Goal: Use online tool/utility: Use online tool/utility

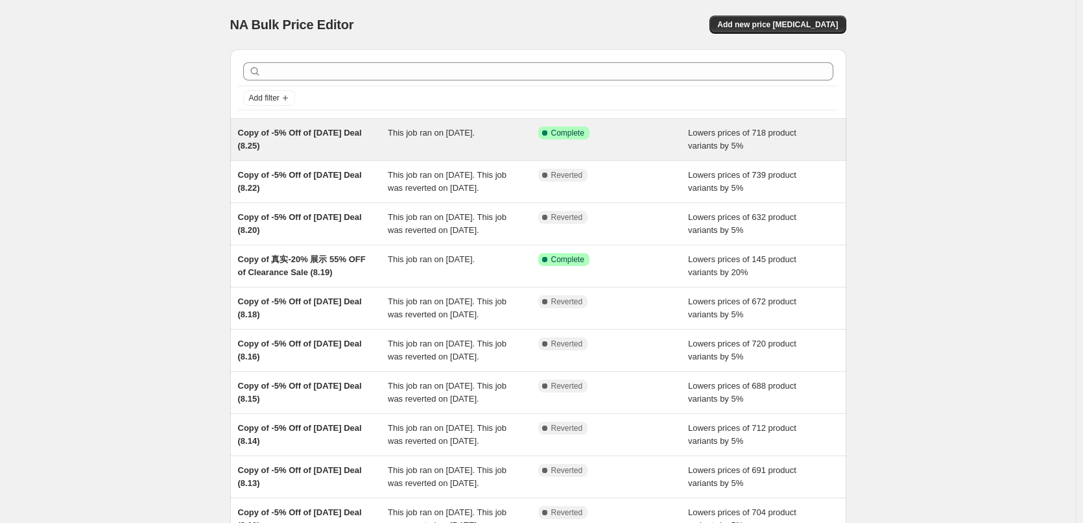
click at [513, 142] on div "This job ran on [DATE]." at bounding box center [463, 139] width 150 height 26
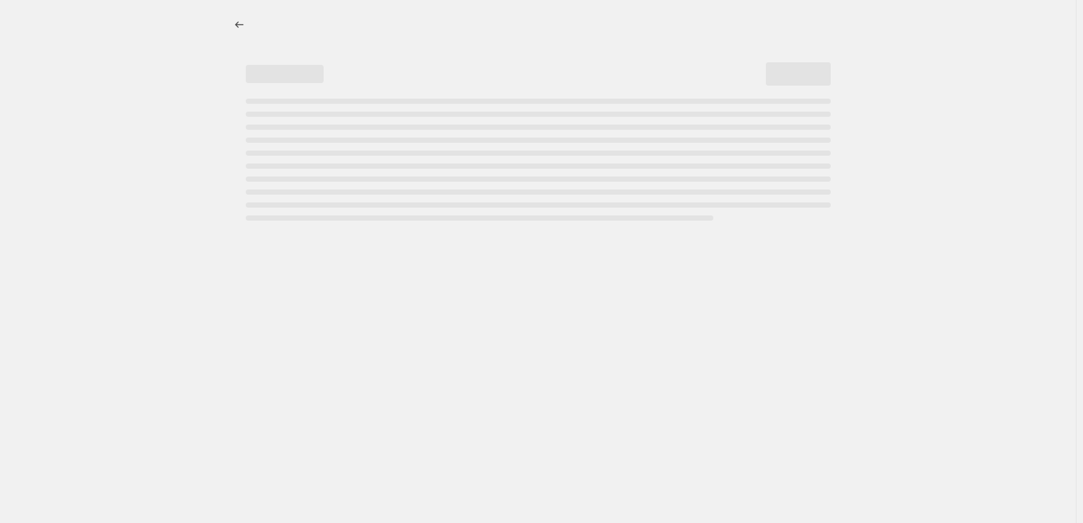
select select "percentage"
select select "pp"
select select "collection"
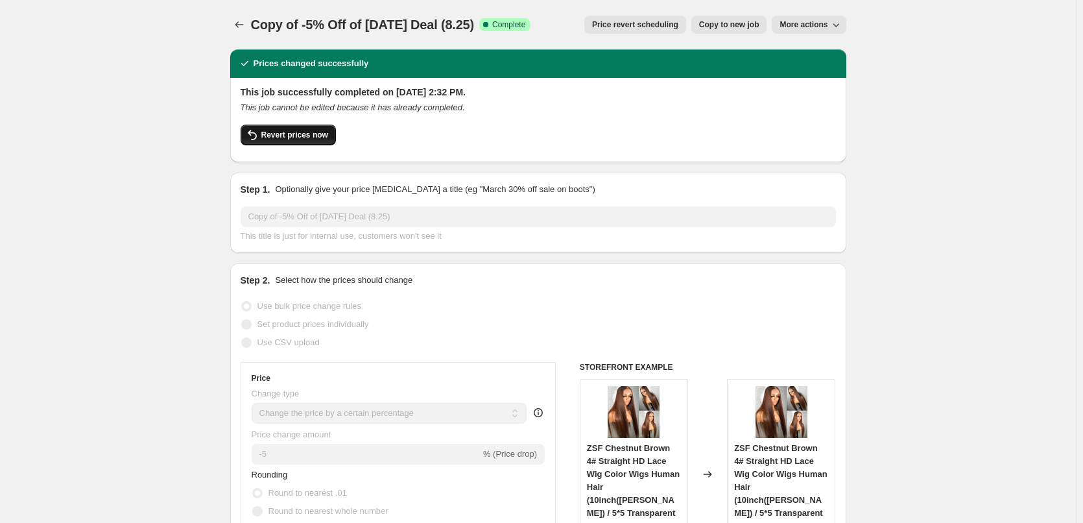
click at [312, 132] on span "Revert prices now" at bounding box center [294, 135] width 67 height 10
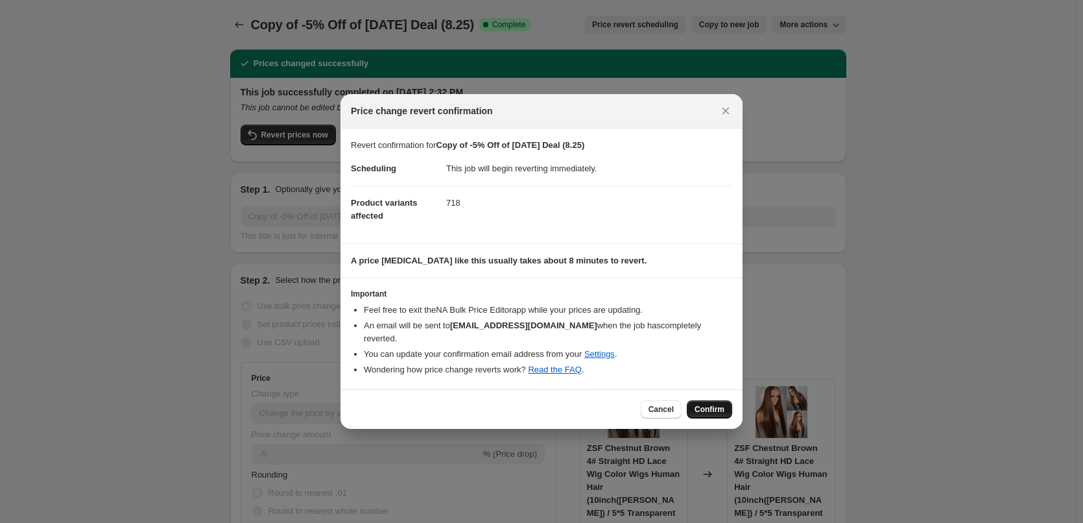
click at [722, 404] on span "Confirm" at bounding box center [710, 409] width 30 height 10
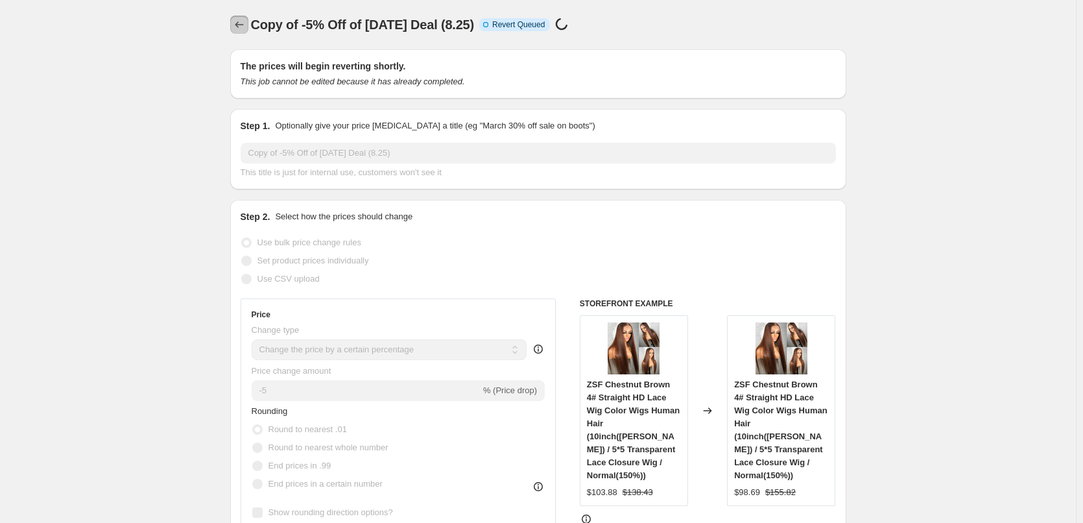
click at [243, 26] on icon "Price change jobs" at bounding box center [239, 24] width 13 height 13
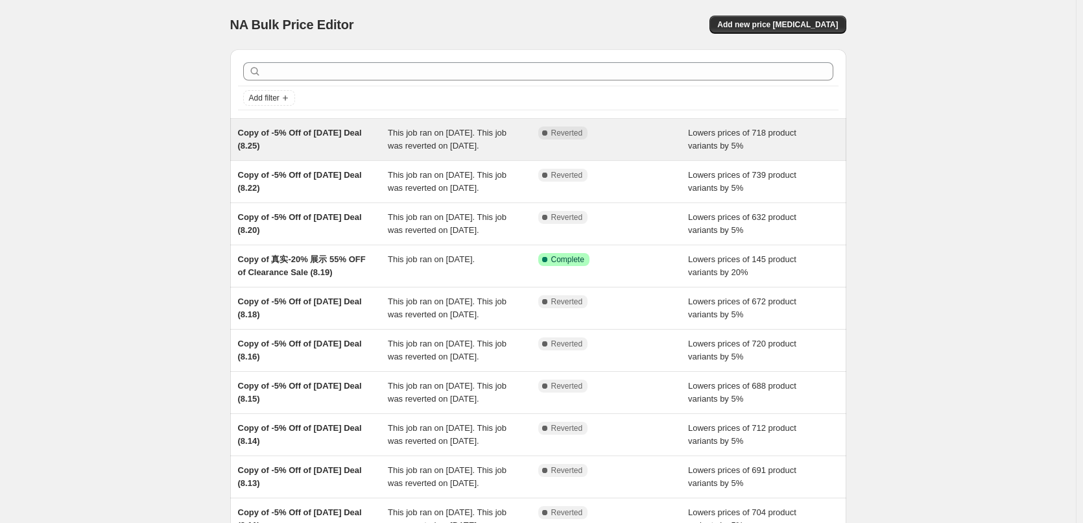
click at [475, 143] on span "This job ran on [DATE]. This job was reverted on [DATE]." at bounding box center [447, 139] width 119 height 23
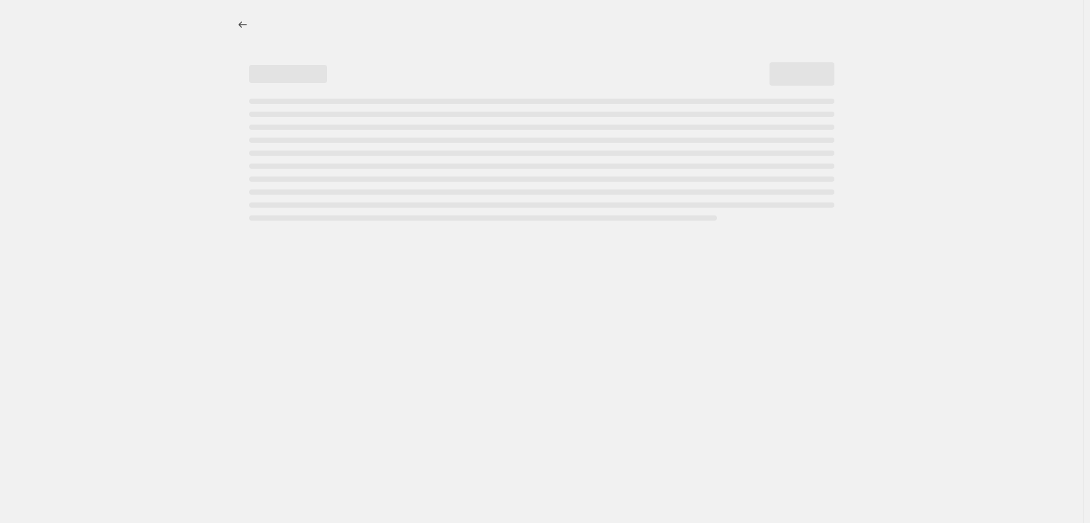
select select "percentage"
select select "pp"
select select "collection"
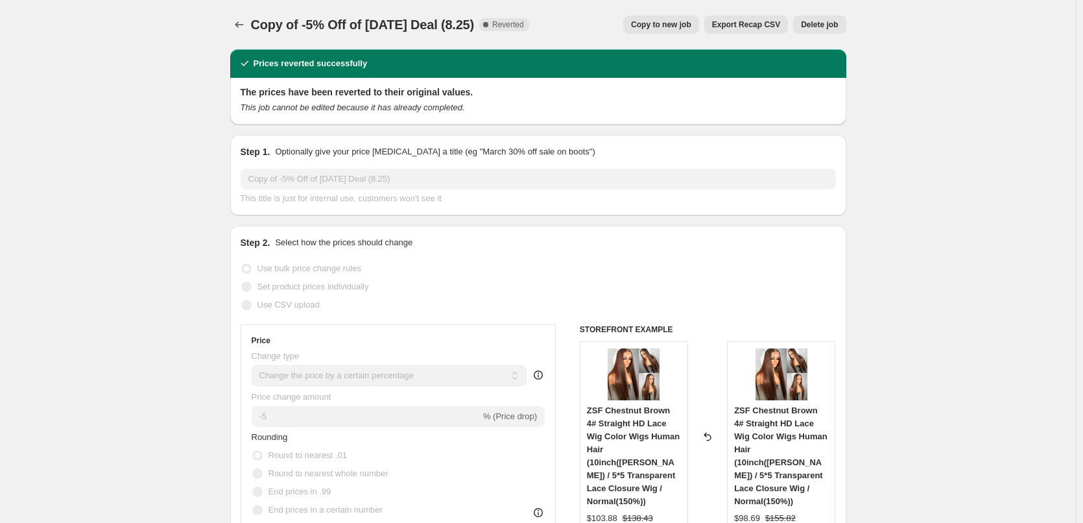
click at [680, 21] on span "Copy to new job" at bounding box center [661, 24] width 60 height 10
select select "percentage"
select select "pp"
select select "collection"
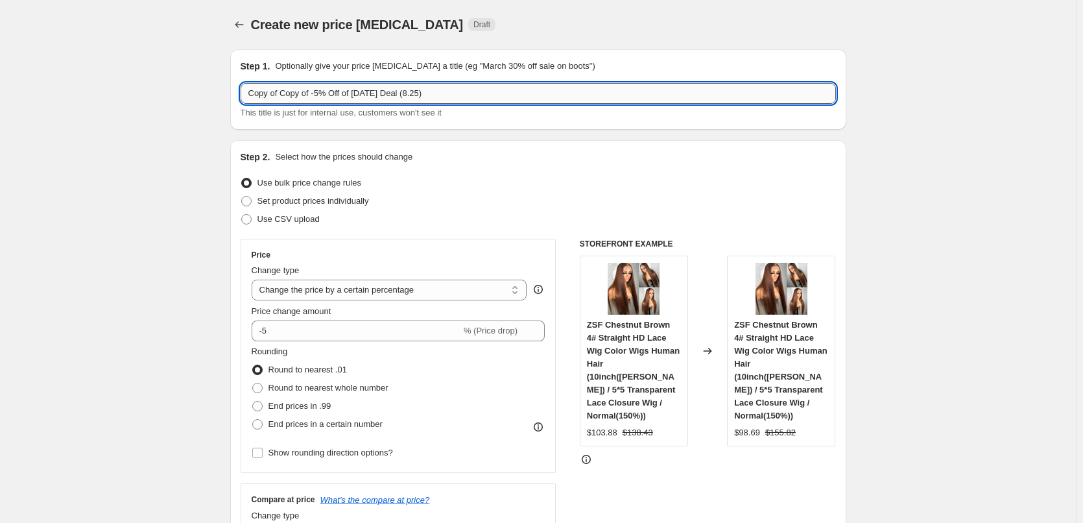
drag, startPoint x: 283, startPoint y: 97, endPoint x: 248, endPoint y: 93, distance: 35.2
click at [248, 93] on input "Copy of Copy of -5% Off of [DATE] Deal (8.25)" at bounding box center [538, 93] width 595 height 21
click at [383, 96] on input "Copy of -5% Off of [DATE] Deal (8.25)" at bounding box center [538, 93] width 595 height 21
type input "Copy of -5% Off of [DATE] Deal (8.25-1)"
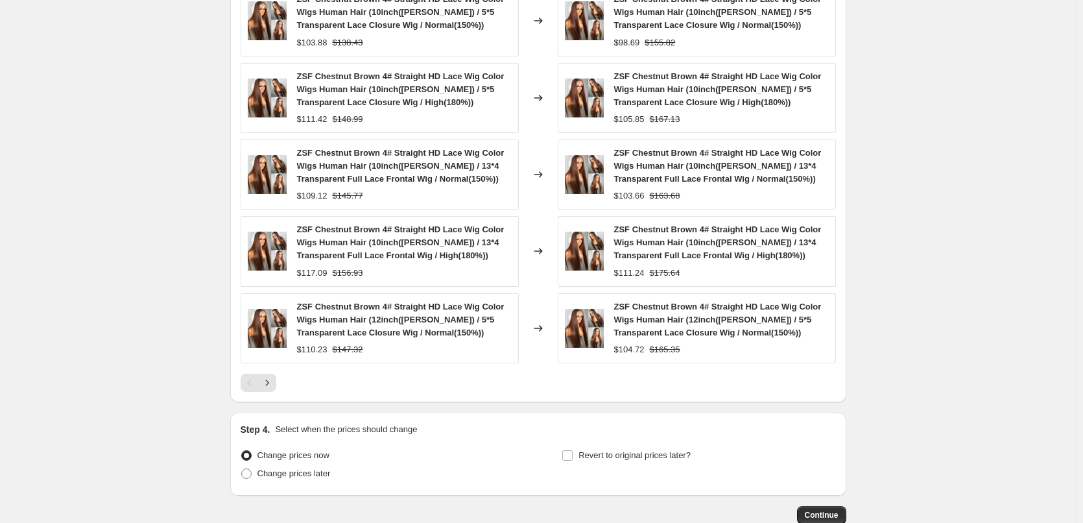
scroll to position [1184, 0]
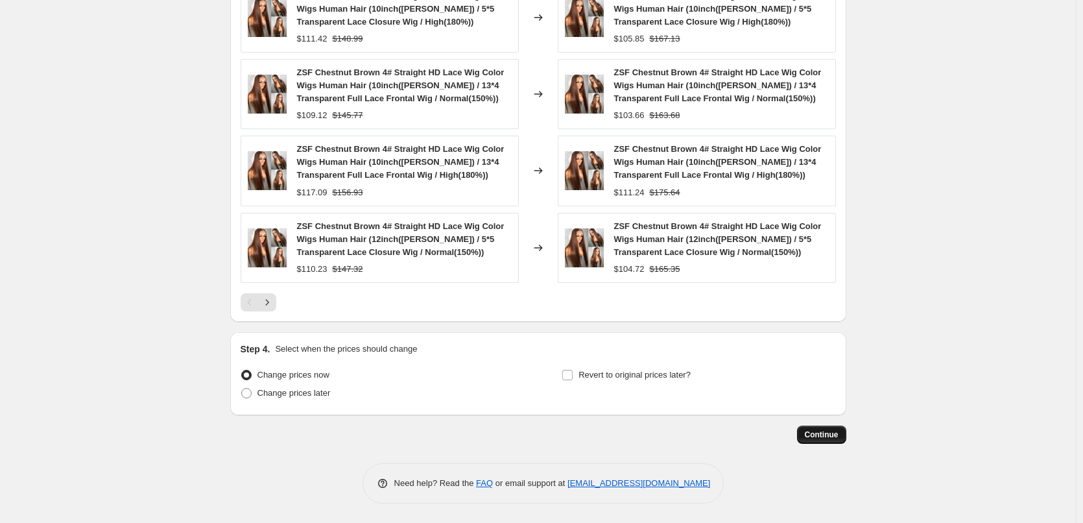
click at [817, 439] on span "Continue" at bounding box center [822, 434] width 34 height 10
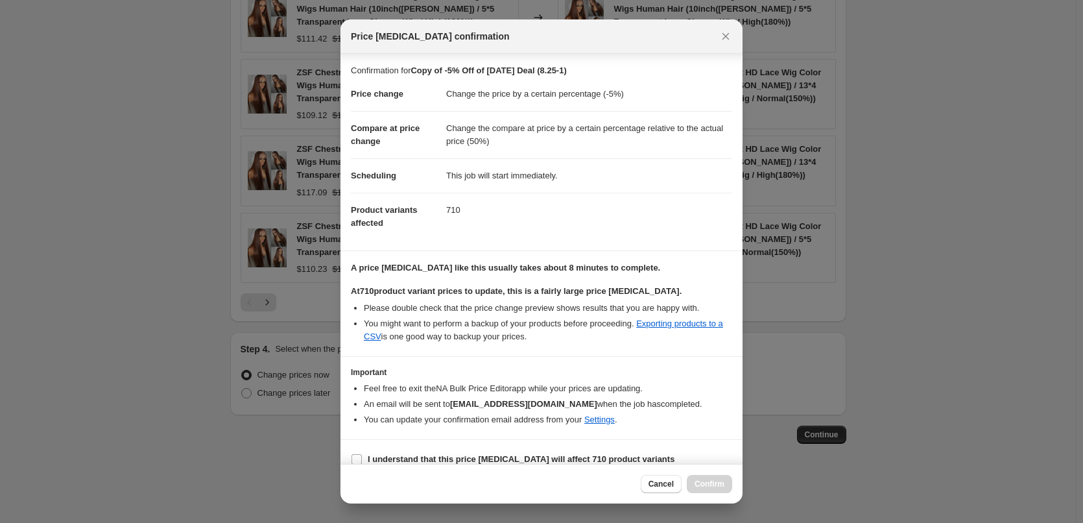
scroll to position [15, 0]
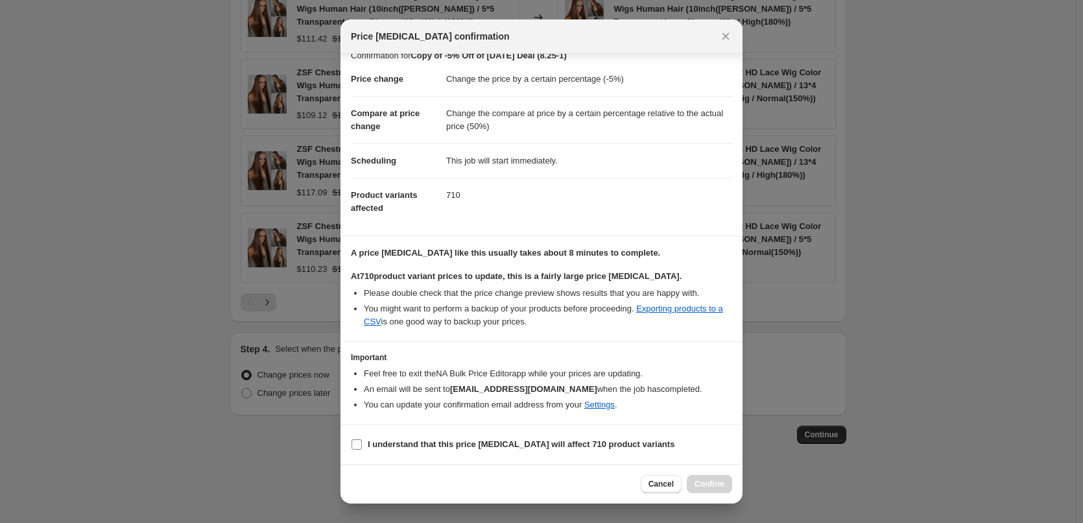
click at [355, 444] on input "I understand that this price [MEDICAL_DATA] will affect 710 product variants" at bounding box center [357, 444] width 10 height 10
checkbox input "true"
click at [715, 484] on span "Confirm" at bounding box center [710, 484] width 30 height 10
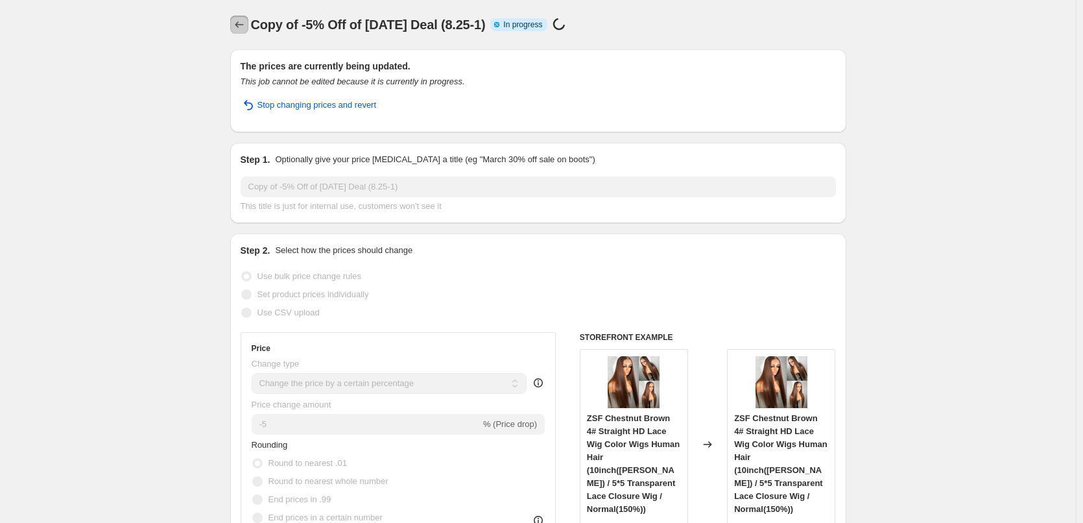
click at [243, 23] on icon "Price change jobs" at bounding box center [239, 24] width 13 height 13
